Goal: Transaction & Acquisition: Obtain resource

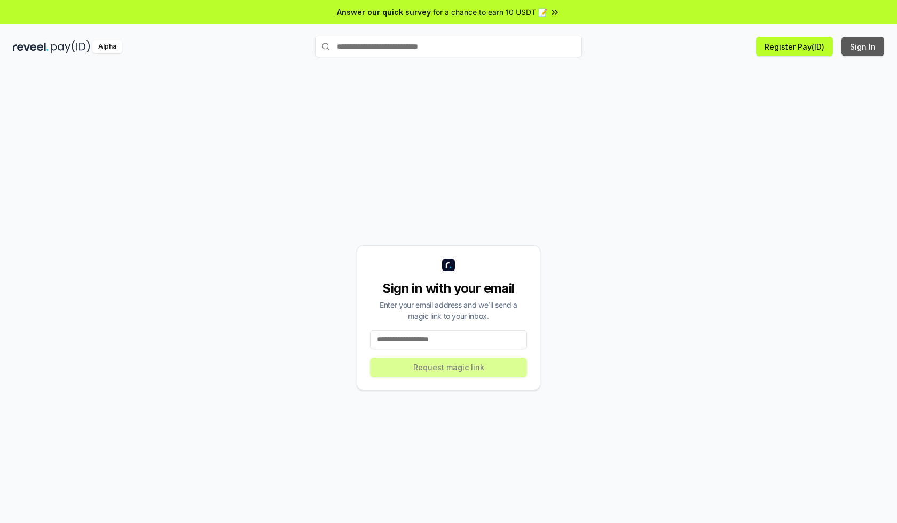
click at [864, 46] on button "Sign In" at bounding box center [863, 46] width 43 height 19
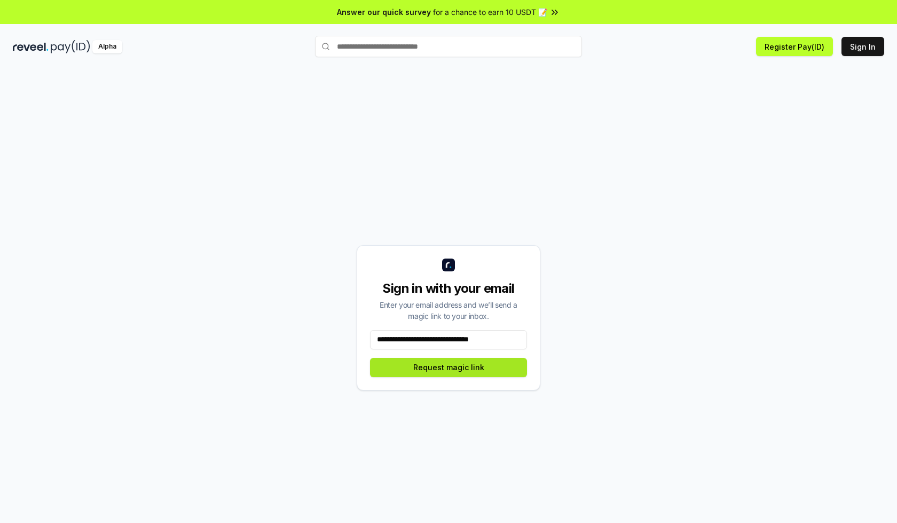
type input "**********"
click at [449, 367] on button "Request magic link" at bounding box center [448, 367] width 157 height 19
